Goal: Task Accomplishment & Management: Check status

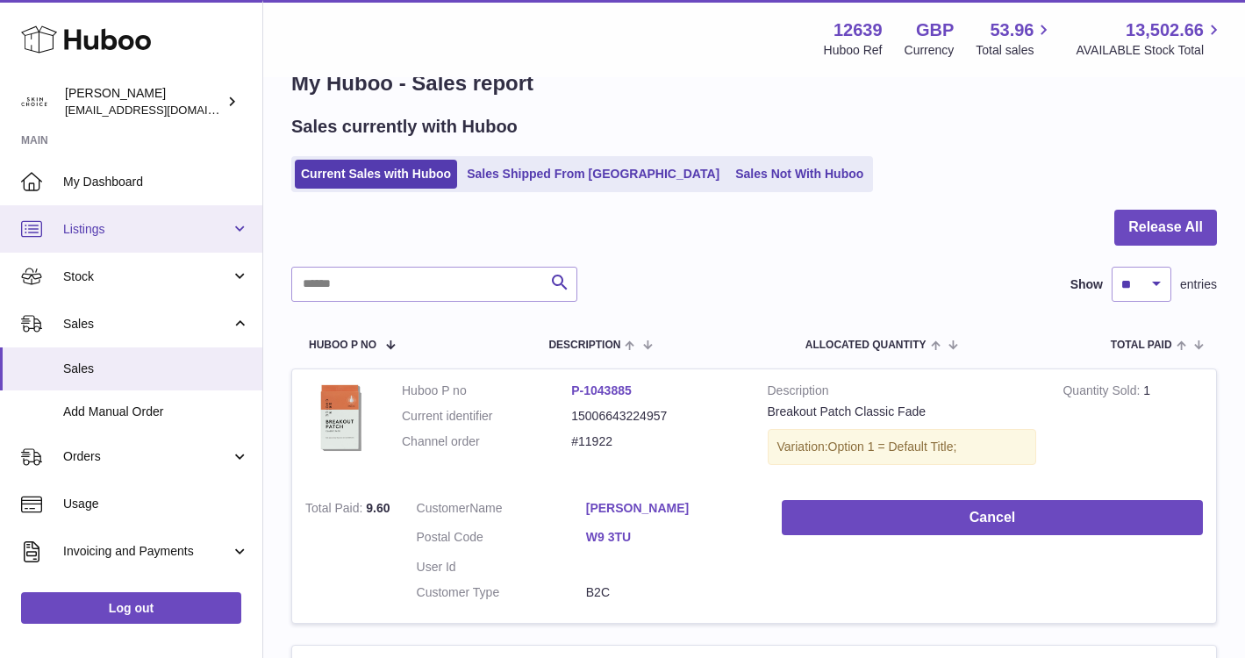
click at [216, 236] on span "Listings" at bounding box center [147, 229] width 168 height 17
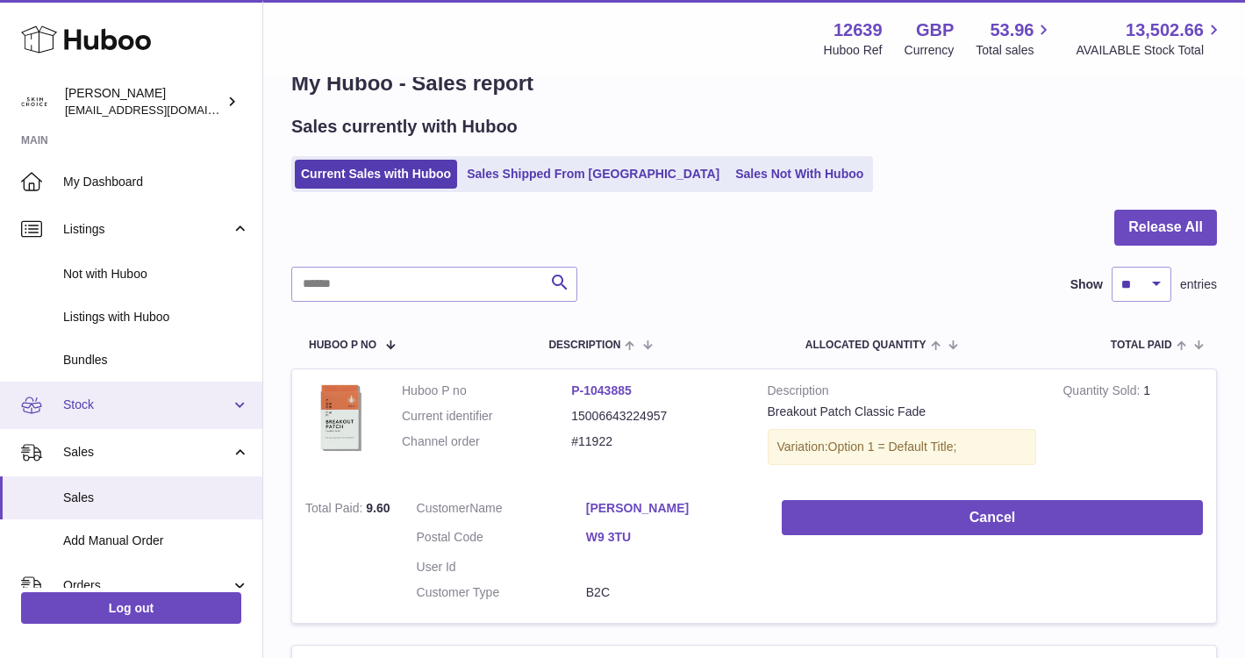
click at [182, 409] on span "Stock" at bounding box center [147, 404] width 168 height 17
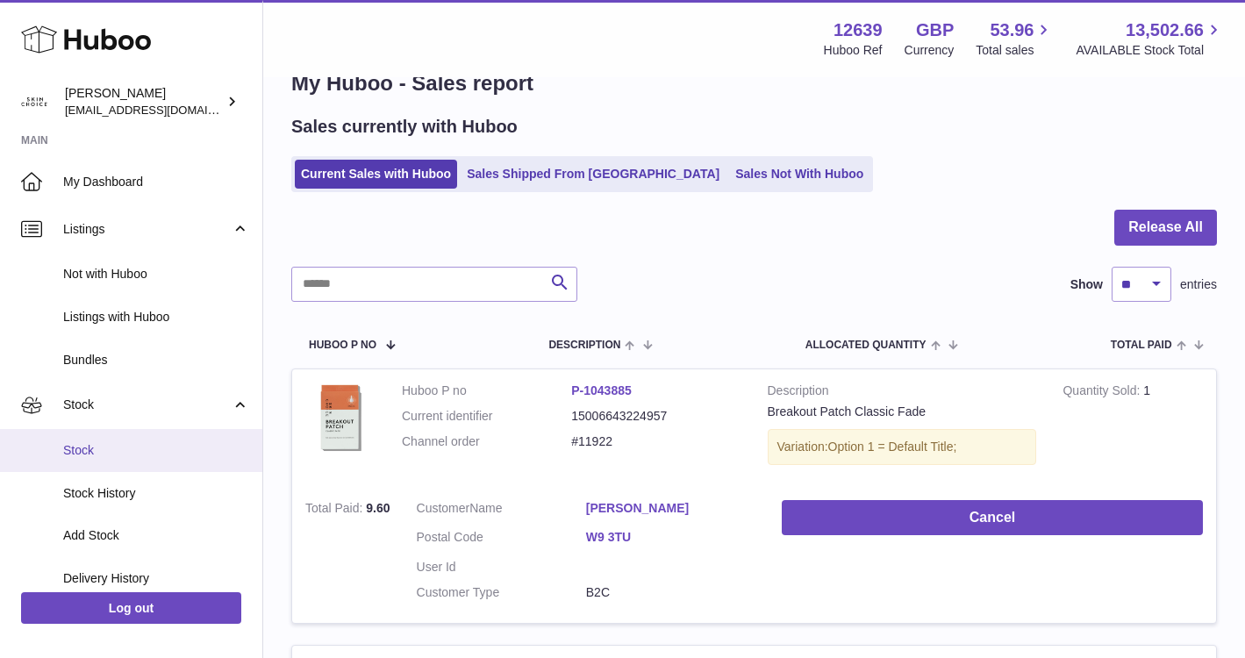
click at [173, 460] on link "Stock" at bounding box center [131, 450] width 262 height 43
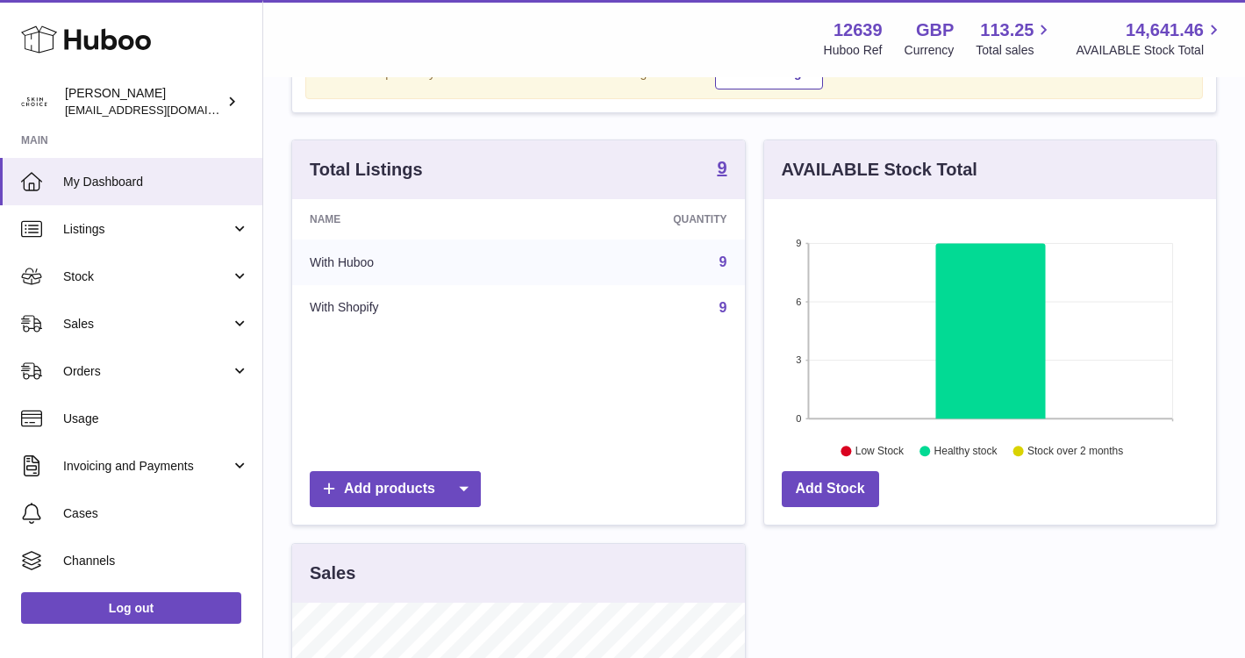
scroll to position [120, 0]
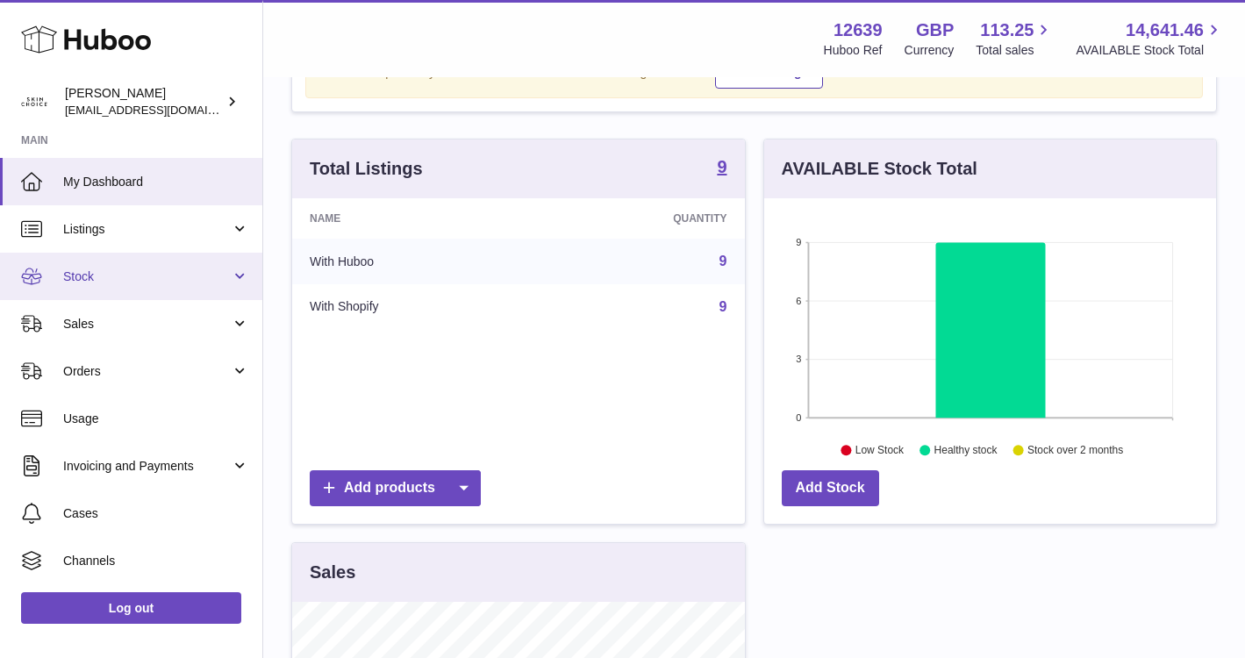
click at [216, 281] on span "Stock" at bounding box center [147, 276] width 168 height 17
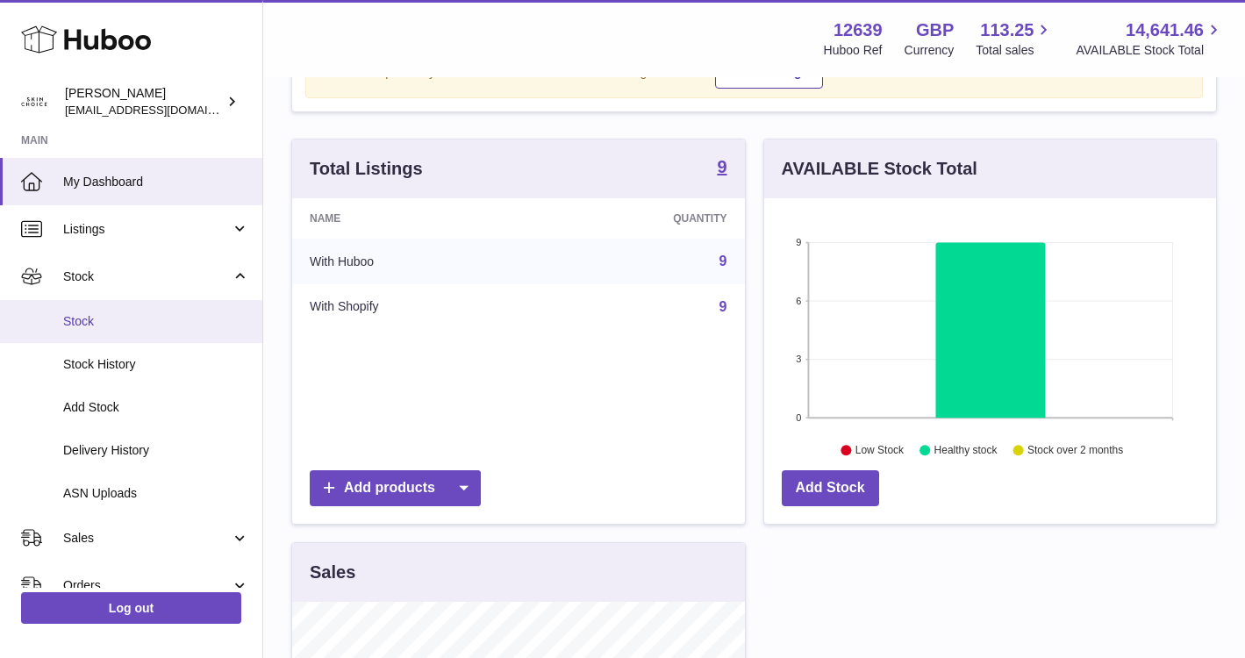
click at [191, 326] on span "Stock" at bounding box center [156, 321] width 186 height 17
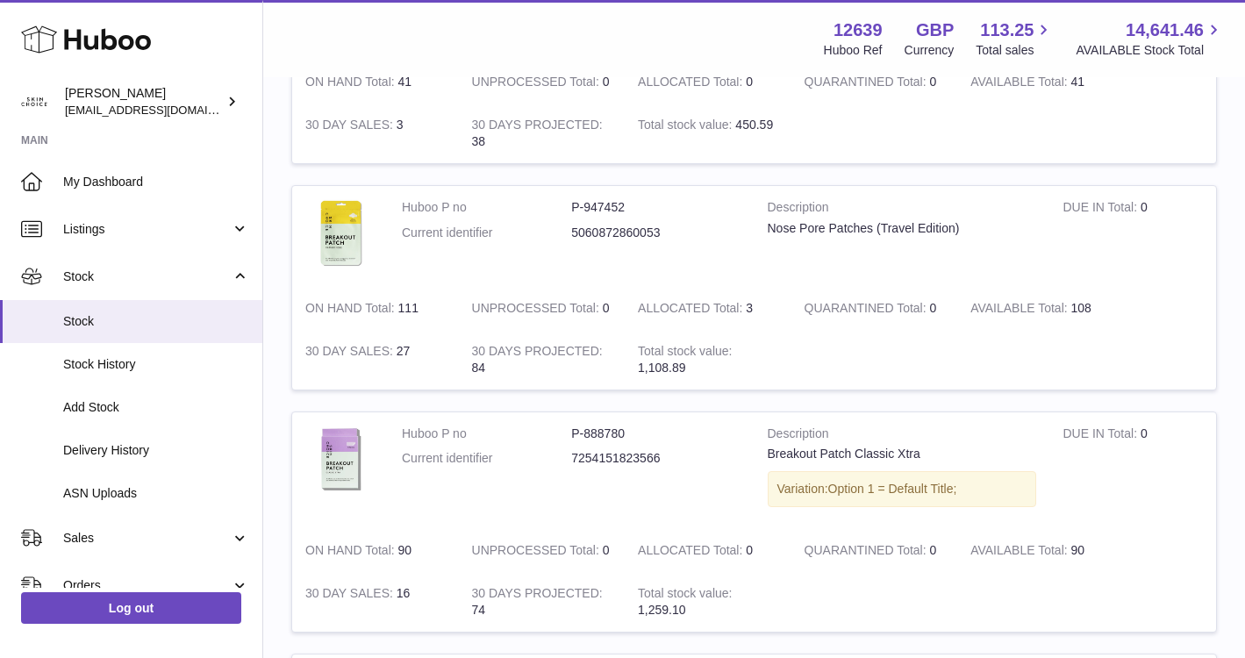
scroll to position [721, 0]
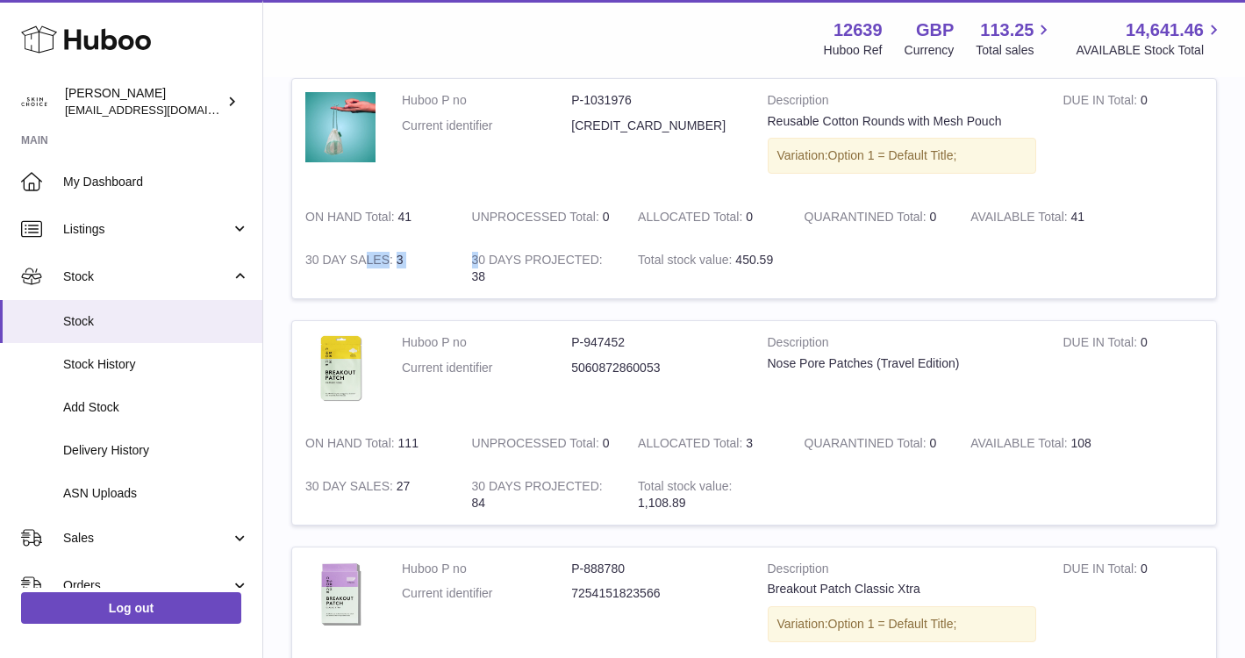
drag, startPoint x: 367, startPoint y: 260, endPoint x: 476, endPoint y: 260, distance: 109.6
click at [476, 260] on tr "Huboo P no P-1031976 Current identifier 5060872860084 Description Reusable Cott…" at bounding box center [753, 188] width 925 height 221
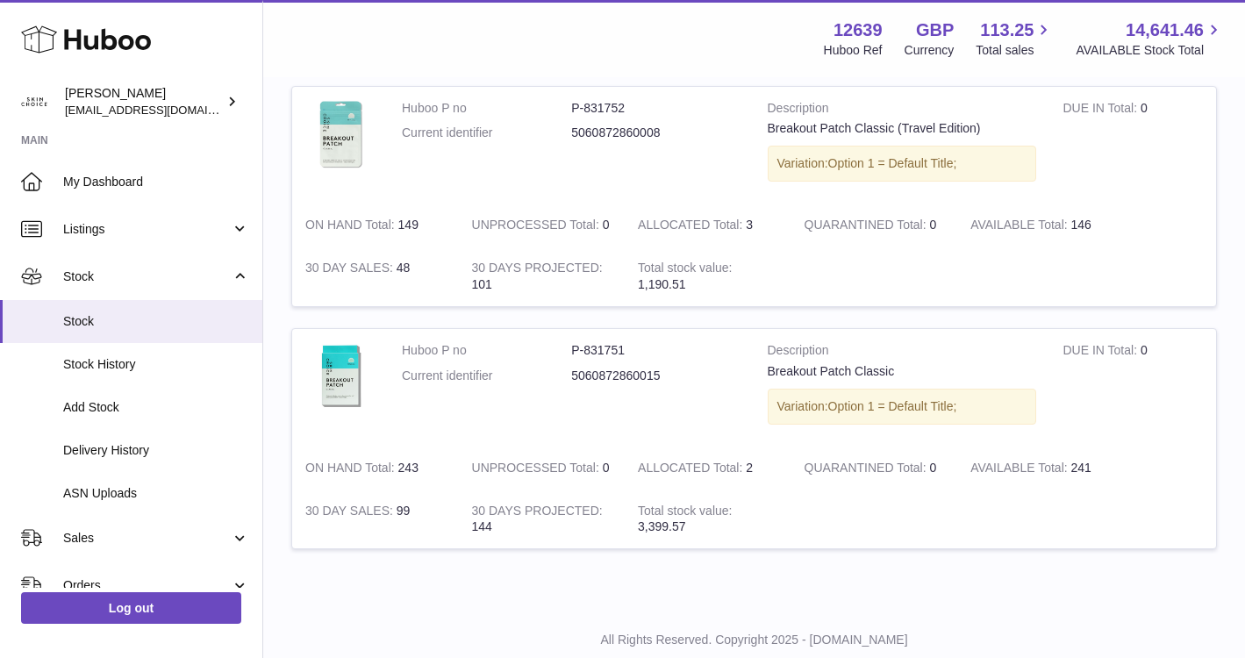
scroll to position [1960, 0]
